Goal: Task Accomplishment & Management: Use online tool/utility

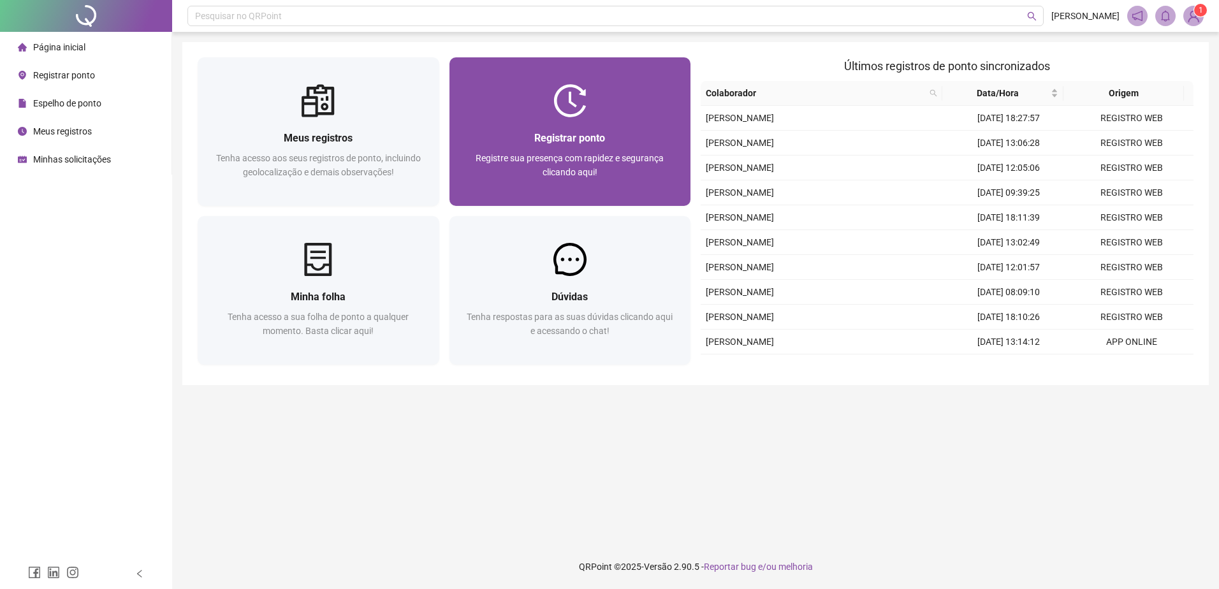
click at [616, 122] on div "Registrar ponto Registre sua presença com rapidez e segurança clicando aqui!" at bounding box center [571, 161] width 242 height 89
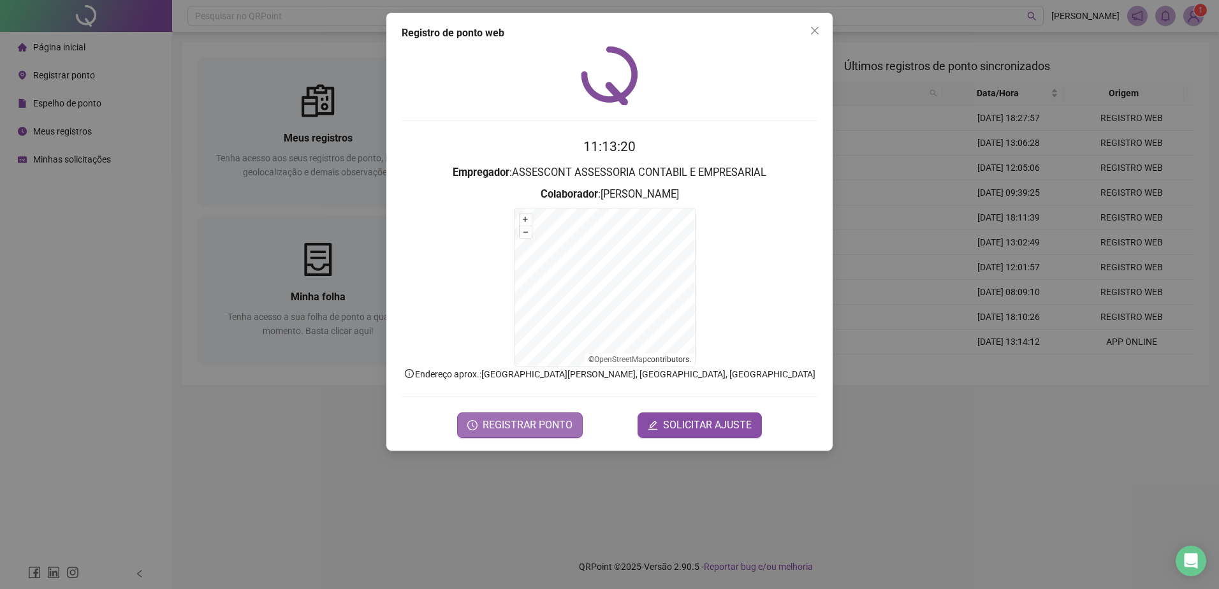
click at [534, 432] on span "REGISTRAR PONTO" at bounding box center [528, 425] width 90 height 15
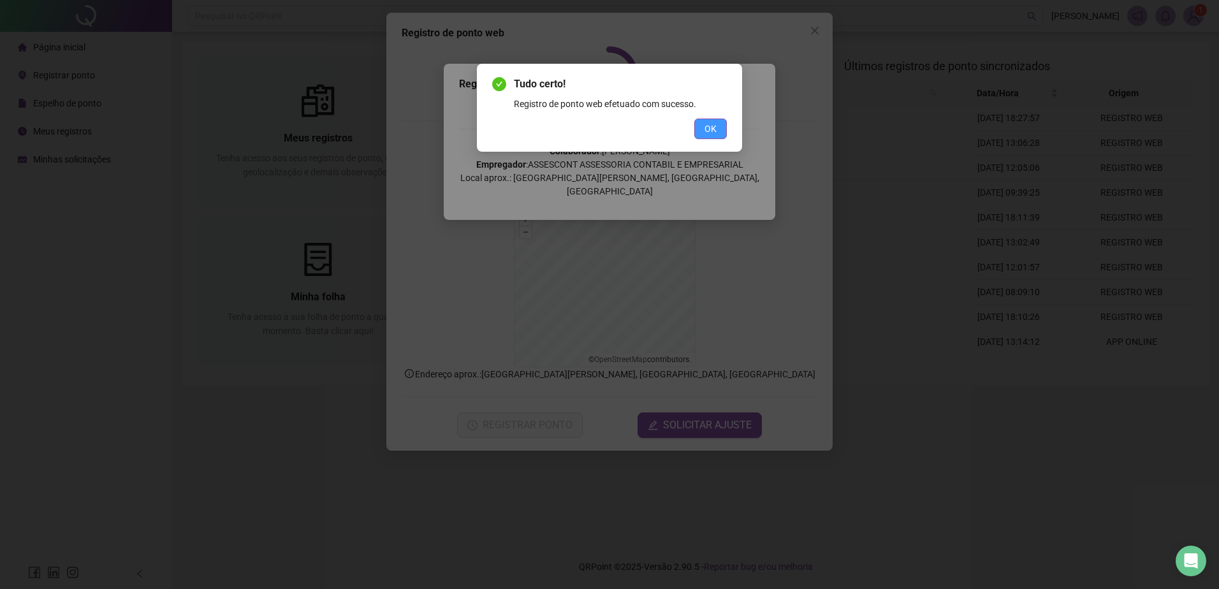
click at [718, 126] on button "OK" at bounding box center [710, 129] width 33 height 20
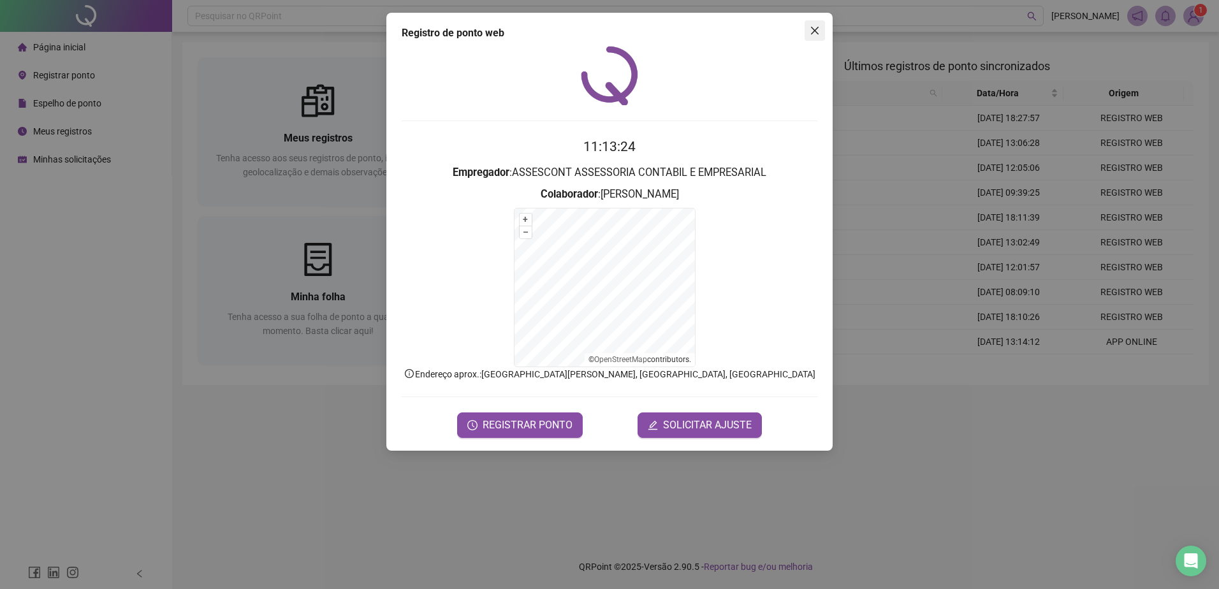
click at [813, 29] on icon "close" at bounding box center [815, 31] width 8 height 8
